Goal: Information Seeking & Learning: Learn about a topic

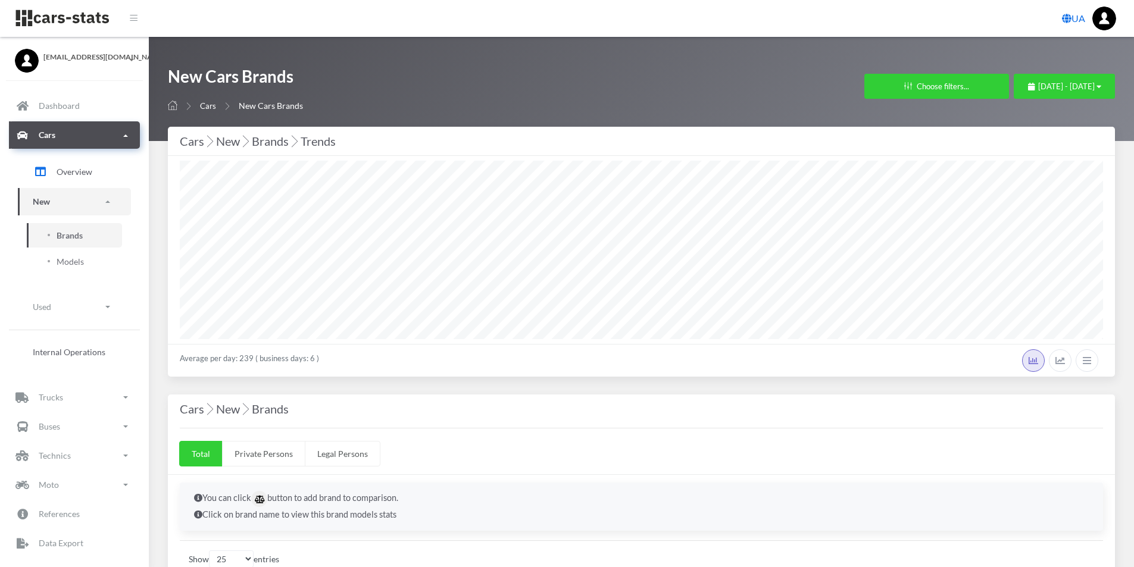
select select "25"
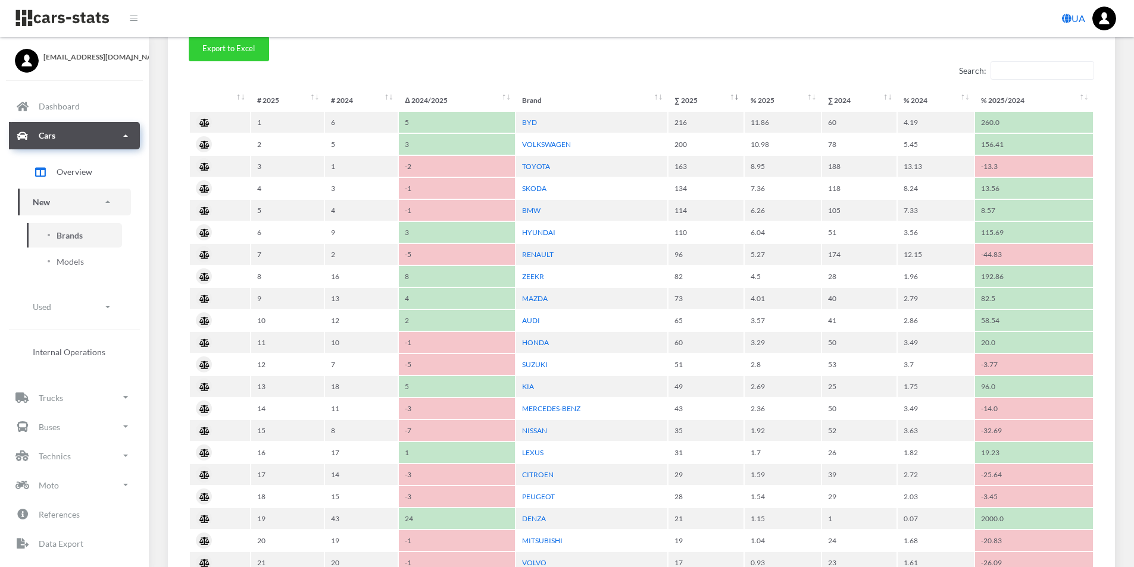
scroll to position [476, 0]
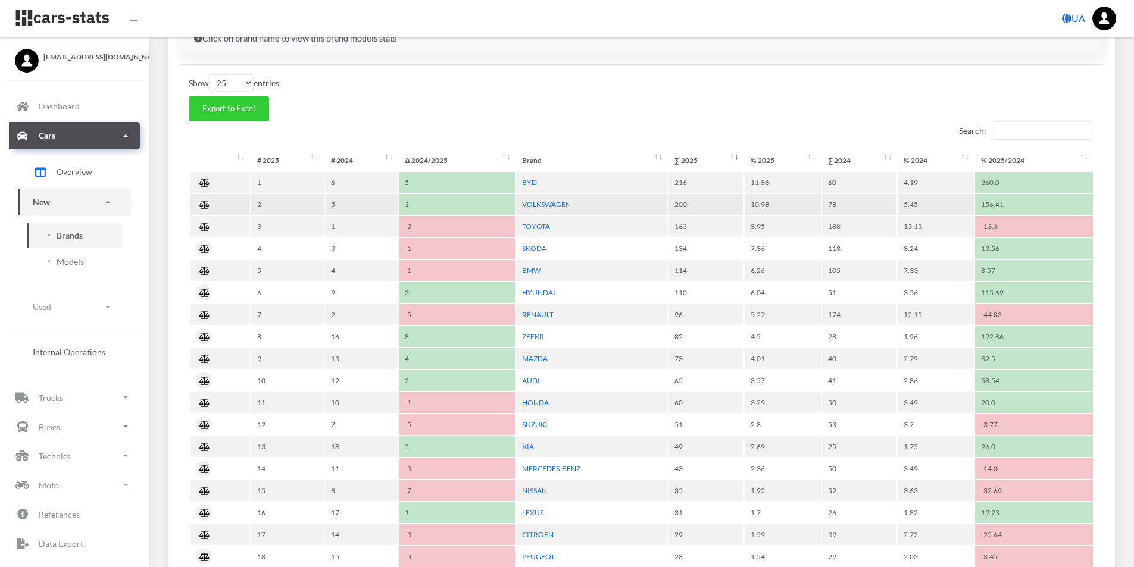
click at [567, 205] on link "VOLKSWAGEN" at bounding box center [546, 204] width 49 height 9
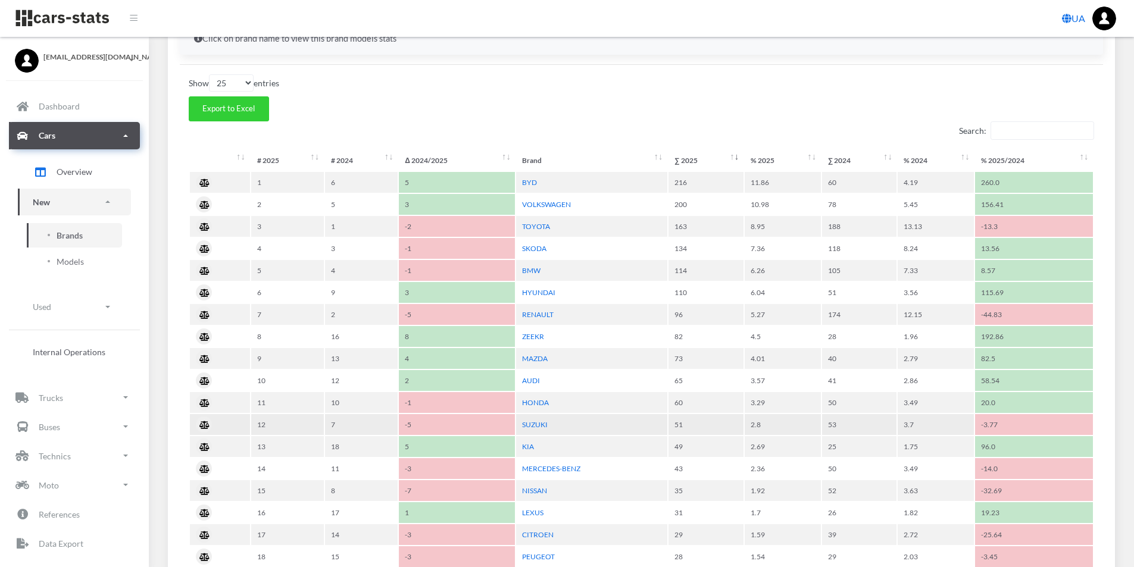
scroll to position [595057, 594312]
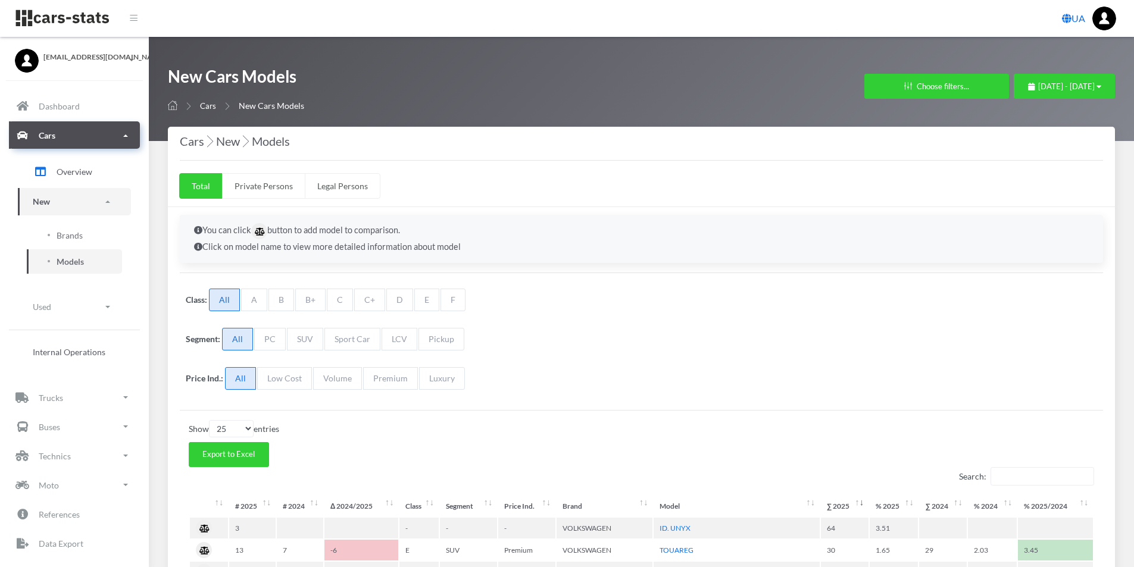
select select "25"
select select "VOLKSWAGEN"
